Goal: Transaction & Acquisition: Purchase product/service

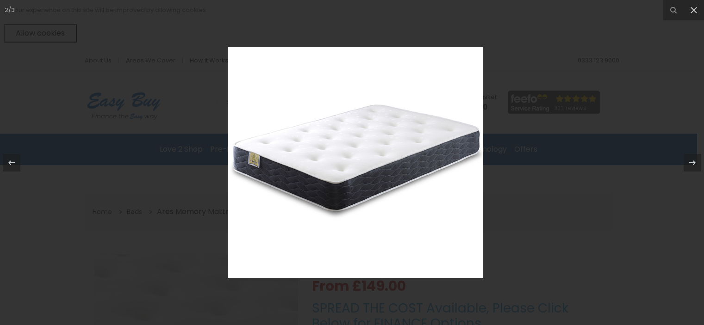
select select "104"
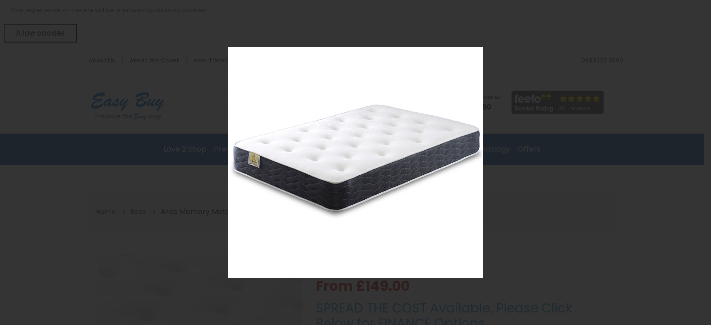
click at [701, 11] on div "2 / 3" at bounding box center [355, 162] width 711 height 325
click at [701, 11] on icon at bounding box center [700, 10] width 11 height 11
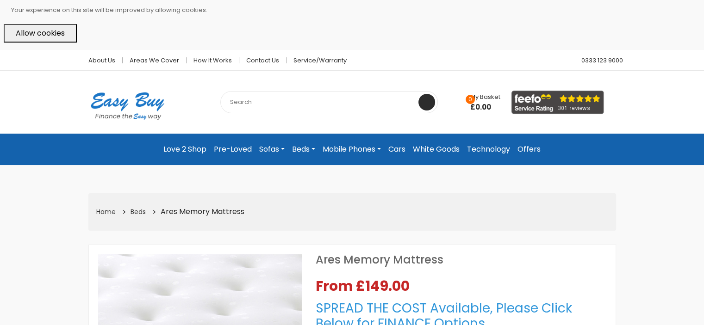
click at [242, 104] on input "text" at bounding box center [329, 102] width 218 height 22
type input "small double"
click at [419, 94] on button at bounding box center [427, 102] width 17 height 17
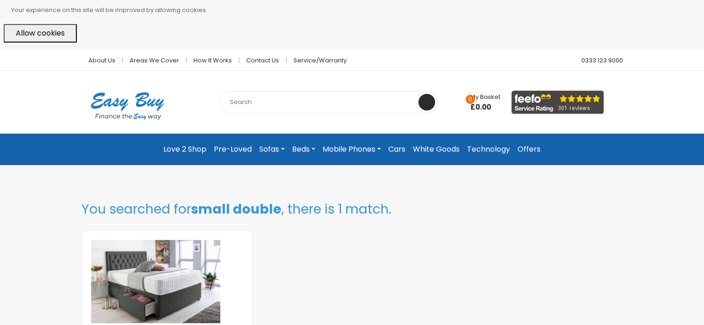
scroll to position [46, 0]
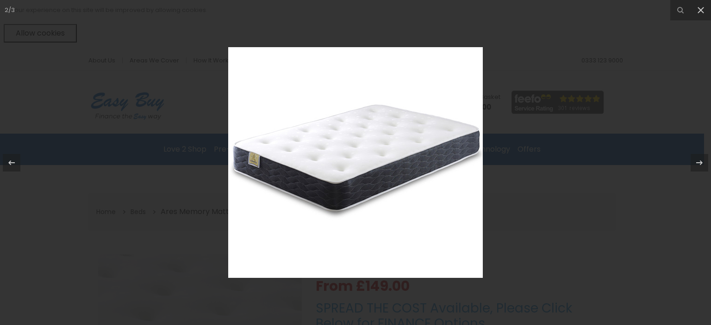
select select "104"
click at [704, 6] on icon at bounding box center [700, 10] width 11 height 11
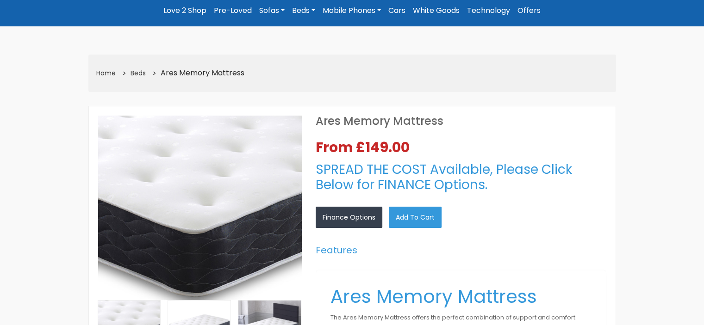
scroll to position [93, 0]
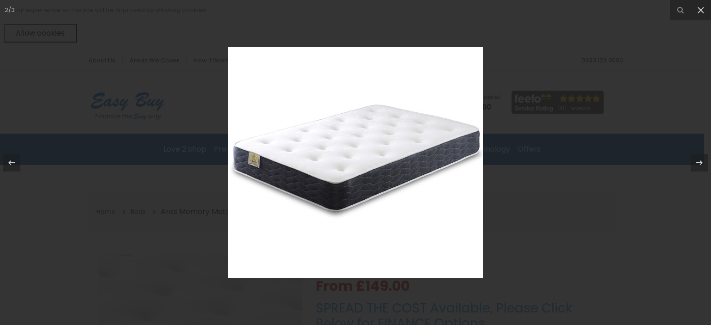
select select "104"
click at [697, 6] on icon at bounding box center [700, 10] width 11 height 11
